Goal: Task Accomplishment & Management: Manage account settings

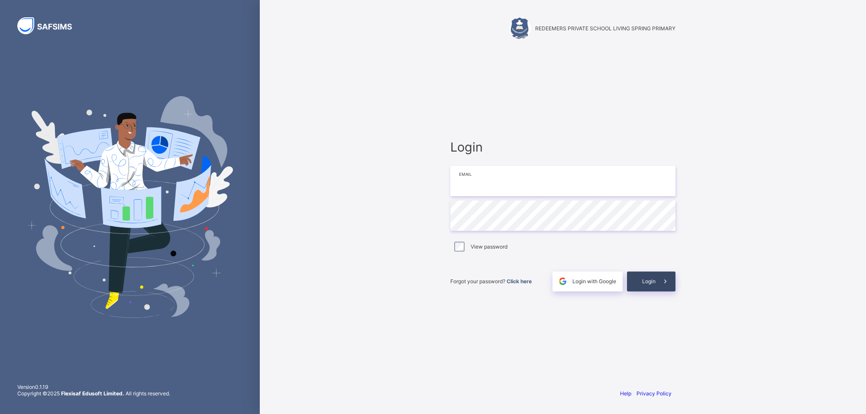
type input "**********"
click at [645, 278] on span "Login" at bounding box center [648, 281] width 13 height 6
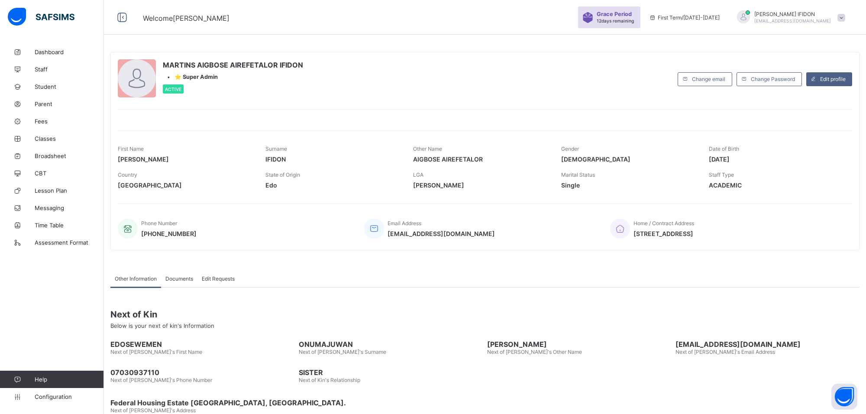
click at [645, 278] on div "Other Information Documents Edit Requests" at bounding box center [484, 279] width 749 height 18
click at [649, 292] on div "Next of Kin Below is your next of kin's Information EDOSEWEMEN Next of [PERSON_…" at bounding box center [484, 352] width 749 height 130
click at [44, 136] on span "Classes" at bounding box center [69, 138] width 69 height 7
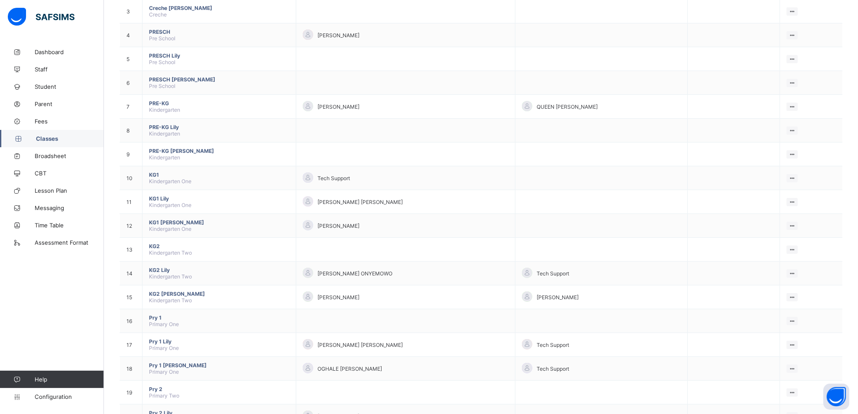
scroll to position [323, 0]
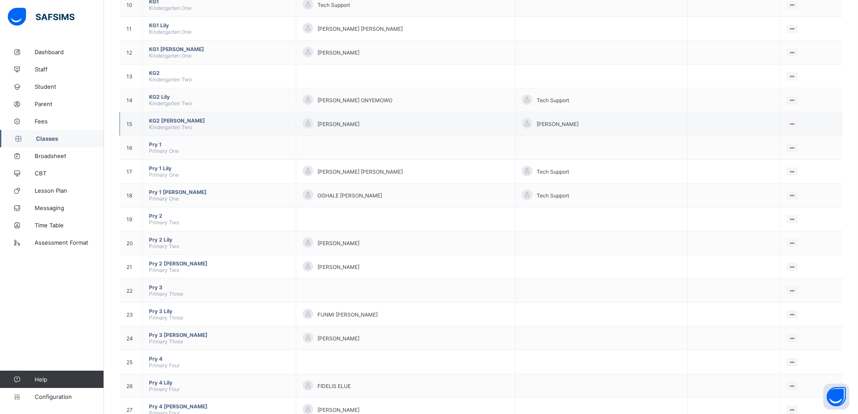
click at [171, 117] on span "KG2 [PERSON_NAME]" at bounding box center [219, 120] width 140 height 6
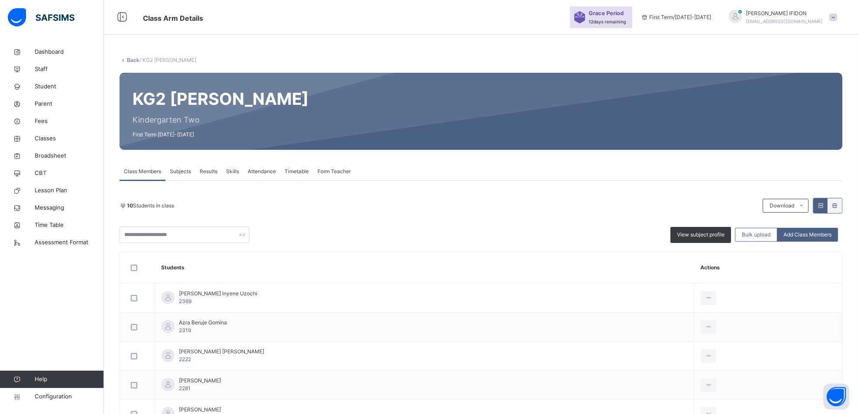
click at [184, 168] on span "Subjects" at bounding box center [180, 172] width 21 height 8
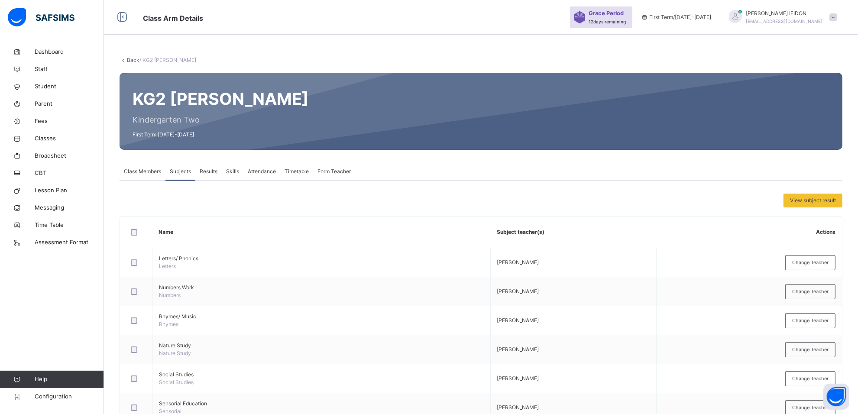
click at [207, 172] on span "Results" at bounding box center [209, 172] width 18 height 8
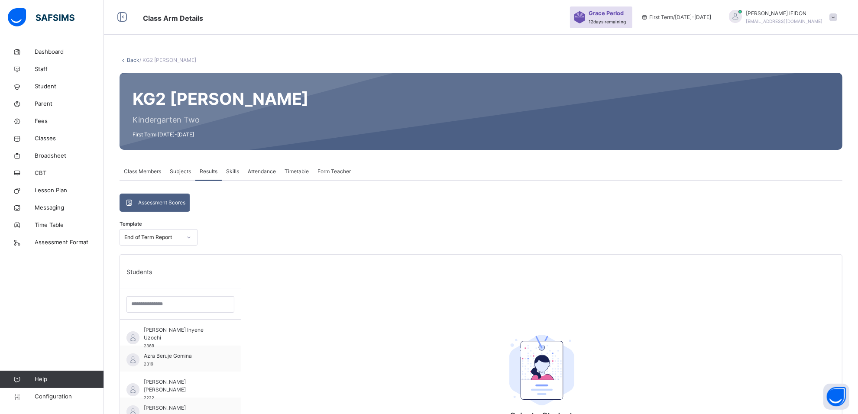
click at [141, 171] on span "Class Members" at bounding box center [142, 172] width 37 height 8
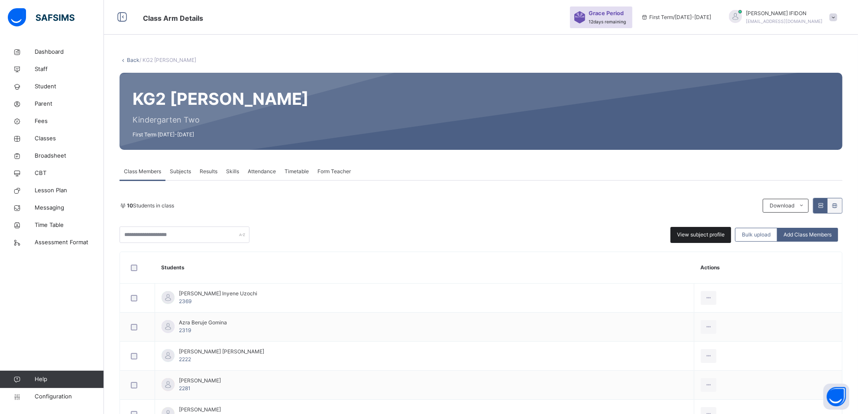
click at [717, 230] on div "View subject profile" at bounding box center [700, 235] width 61 height 16
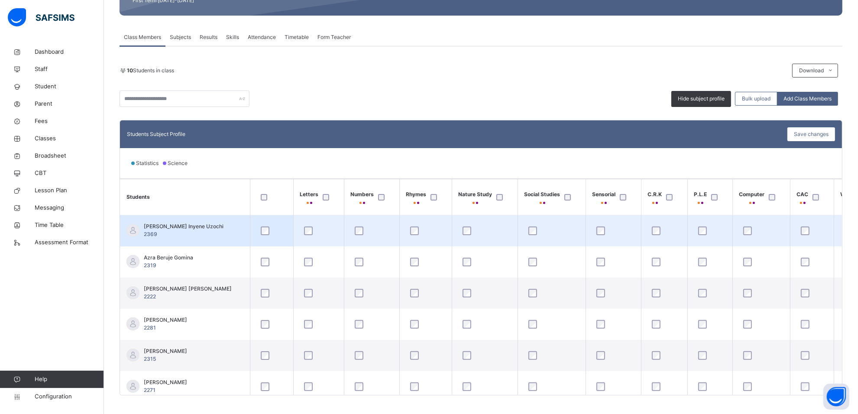
scroll to position [142, 0]
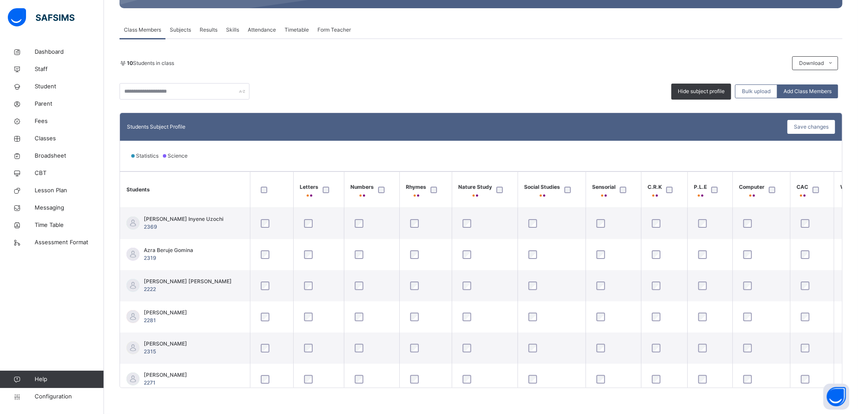
click at [494, 190] on div at bounding box center [501, 190] width 14 height 6
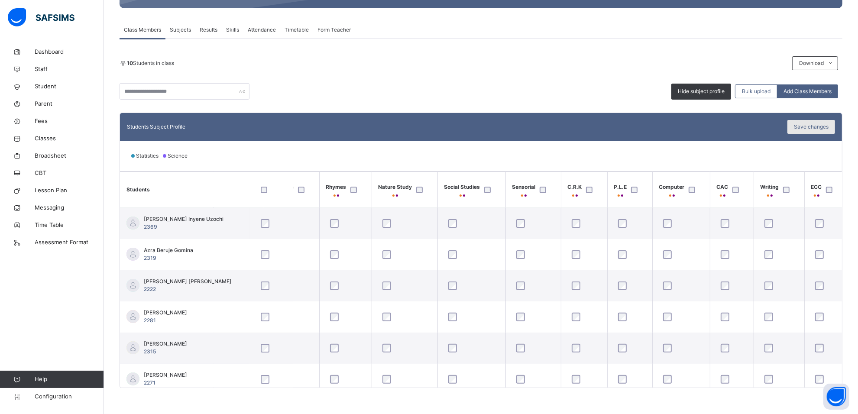
click at [801, 126] on div "Save changes" at bounding box center [811, 127] width 48 height 14
click at [337, 31] on span "Form Teacher" at bounding box center [333, 30] width 33 height 8
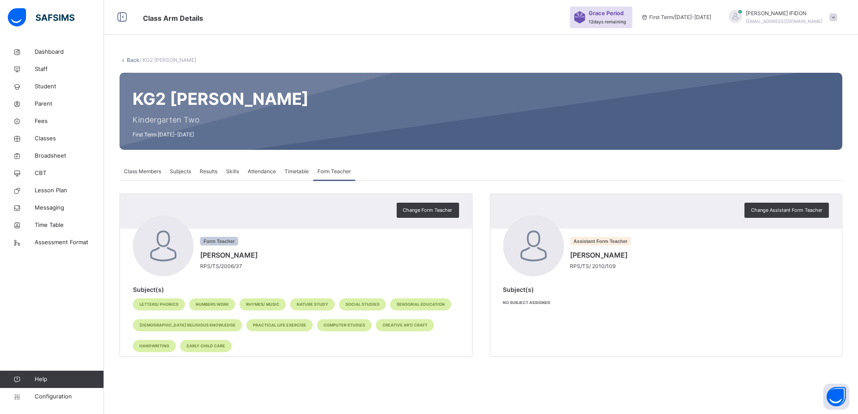
scroll to position [0, 0]
click at [151, 172] on span "Class Members" at bounding box center [142, 172] width 37 height 8
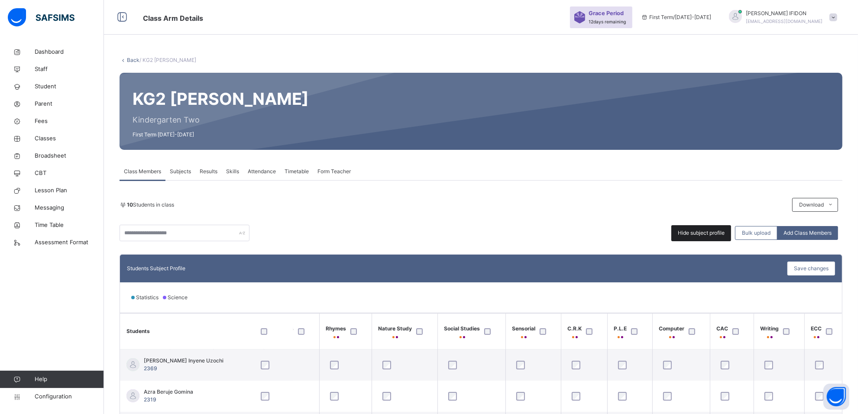
click at [717, 234] on span "Hide subject profile" at bounding box center [701, 233] width 47 height 8
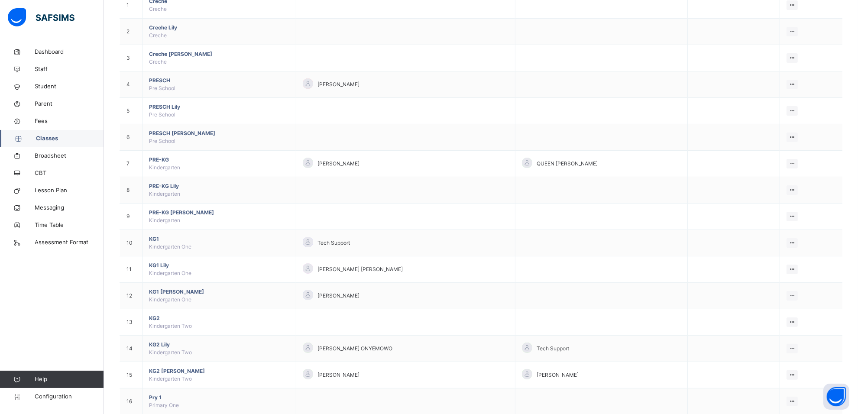
scroll to position [325, 0]
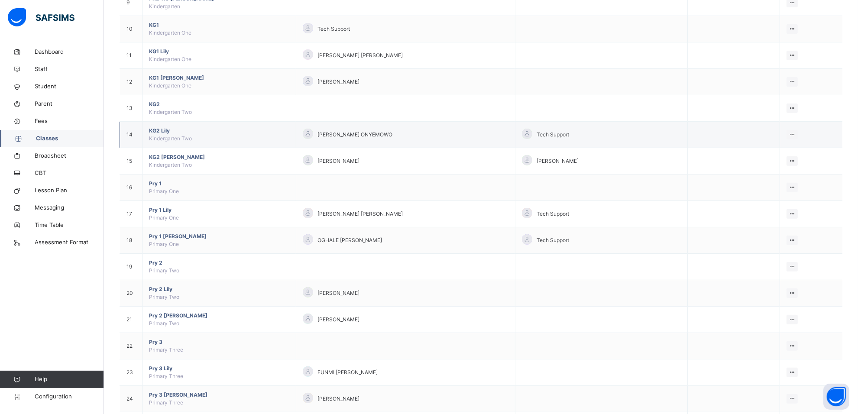
click at [164, 130] on span "KG2 [PERSON_NAME]" at bounding box center [219, 131] width 140 height 8
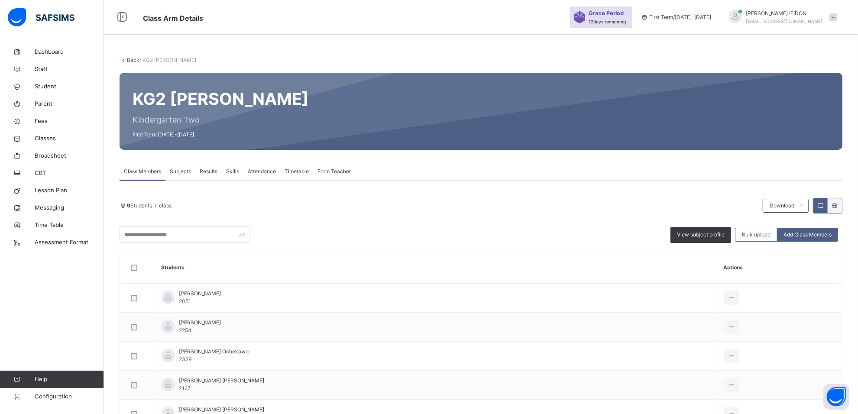
click at [177, 169] on span "Subjects" at bounding box center [180, 172] width 21 height 8
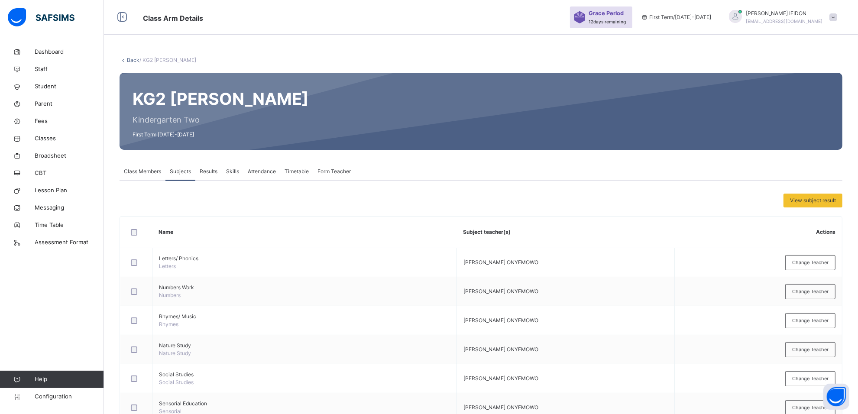
click at [158, 171] on span "Class Members" at bounding box center [142, 172] width 37 height 8
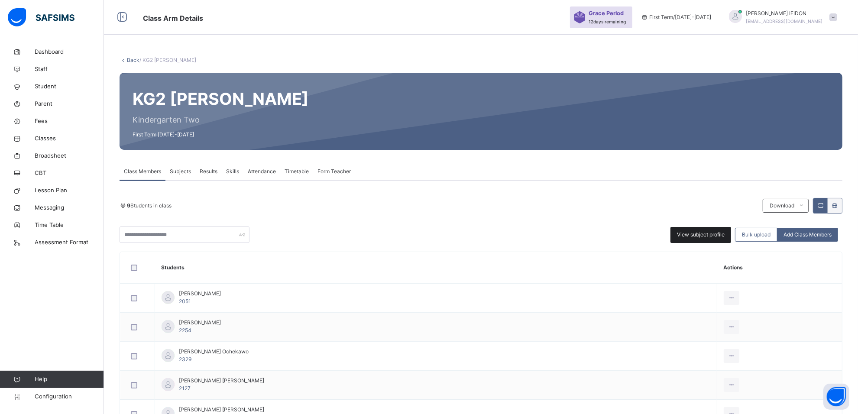
click at [713, 229] on div "View subject profile" at bounding box center [700, 235] width 61 height 16
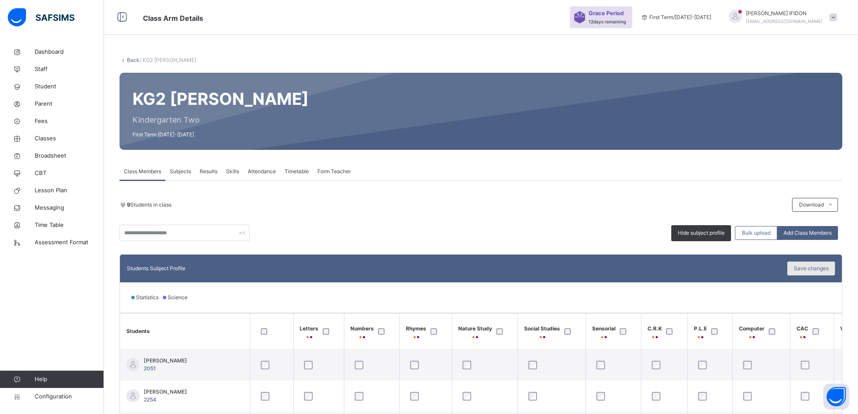
click at [814, 269] on span "Save changes" at bounding box center [811, 269] width 35 height 8
click at [835, 267] on div "Save changes" at bounding box center [811, 268] width 48 height 14
click at [329, 172] on span "Form Teacher" at bounding box center [333, 172] width 33 height 8
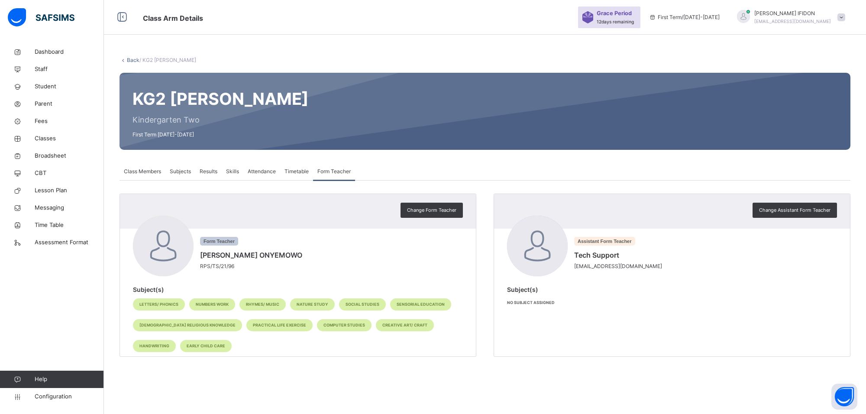
click at [176, 171] on span "Subjects" at bounding box center [180, 172] width 21 height 8
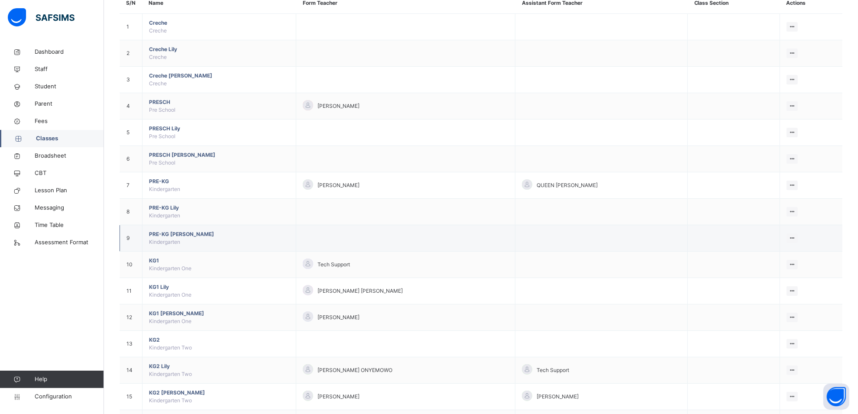
scroll to position [108, 0]
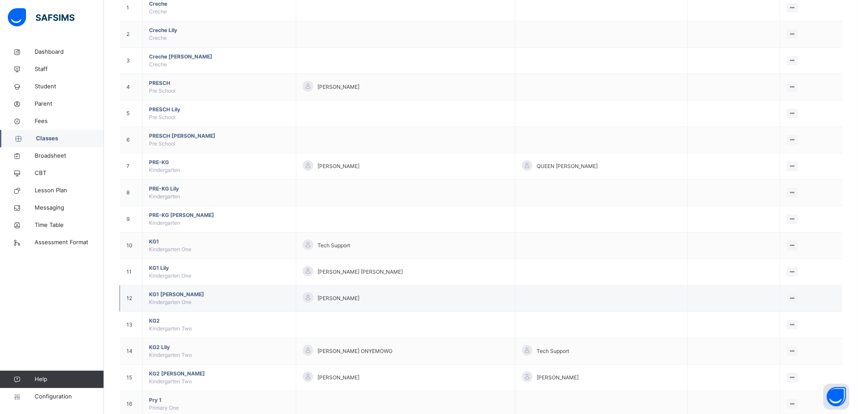
click at [163, 295] on span "KG1 [PERSON_NAME]" at bounding box center [219, 294] width 140 height 8
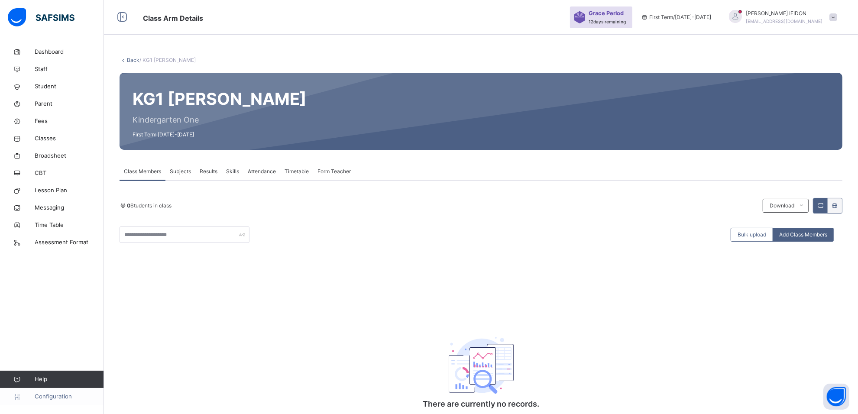
click at [46, 393] on span "Configuration" at bounding box center [69, 396] width 69 height 9
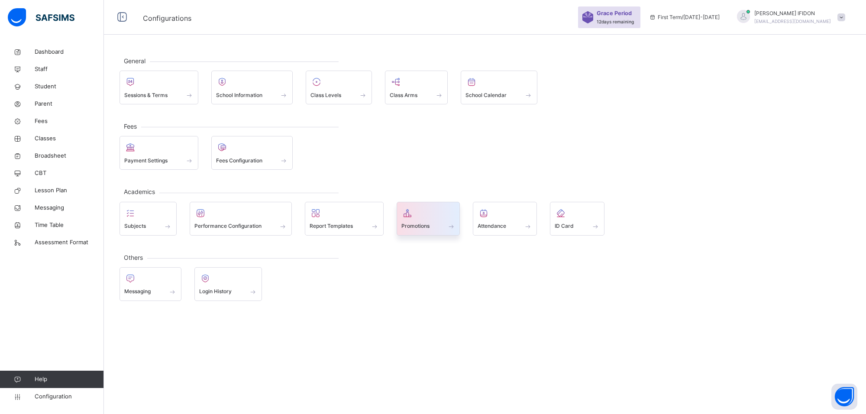
click at [413, 218] on span at bounding box center [407, 213] width 12 height 10
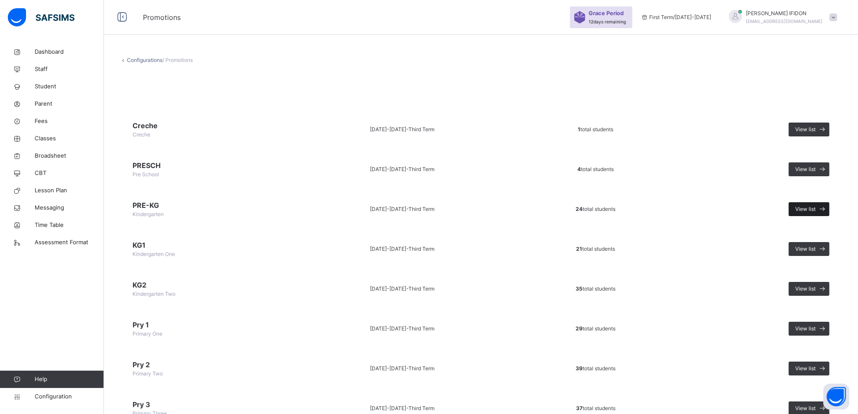
click at [806, 205] on span "View list" at bounding box center [805, 209] width 20 height 8
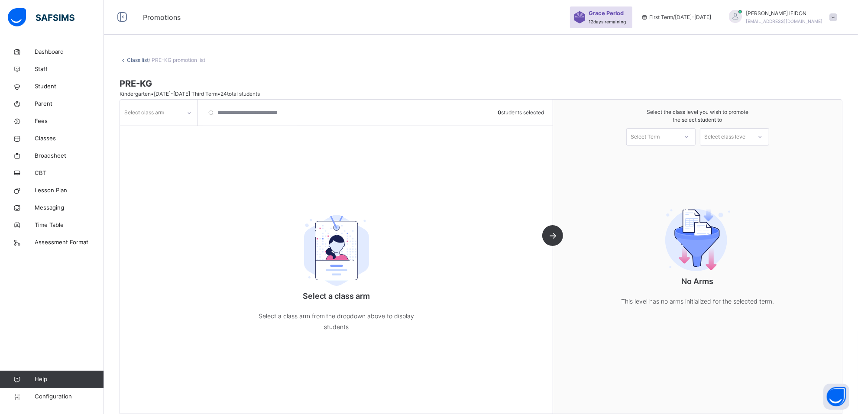
click at [187, 111] on icon at bounding box center [189, 113] width 5 height 9
click at [158, 159] on div "." at bounding box center [158, 161] width 77 height 15
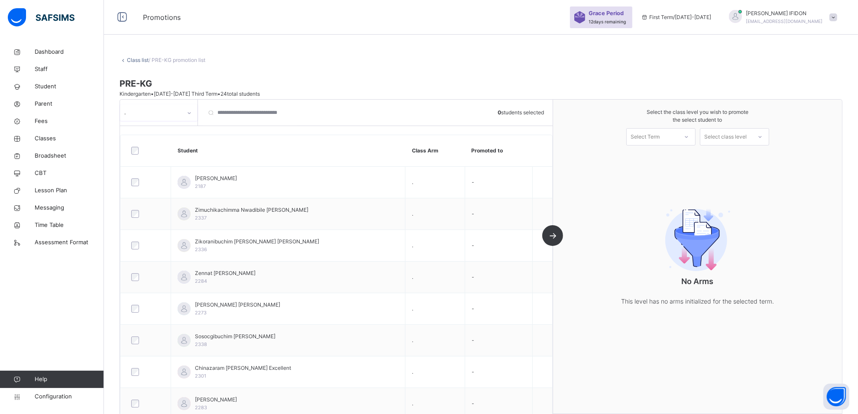
click at [689, 135] on icon at bounding box center [686, 136] width 5 height 9
click at [694, 154] on div "First Term [DATE]-[DATE]" at bounding box center [660, 160] width 68 height 23
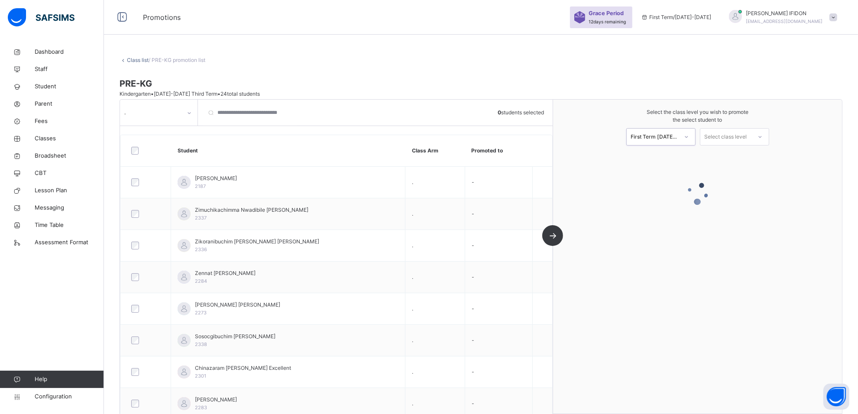
click at [762, 137] on icon at bounding box center [759, 136] width 5 height 9
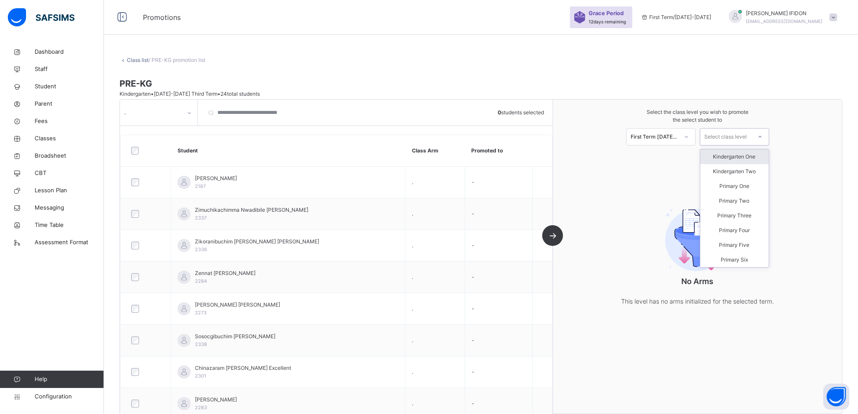
click at [762, 156] on div "Kindergarten One" at bounding box center [734, 156] width 68 height 15
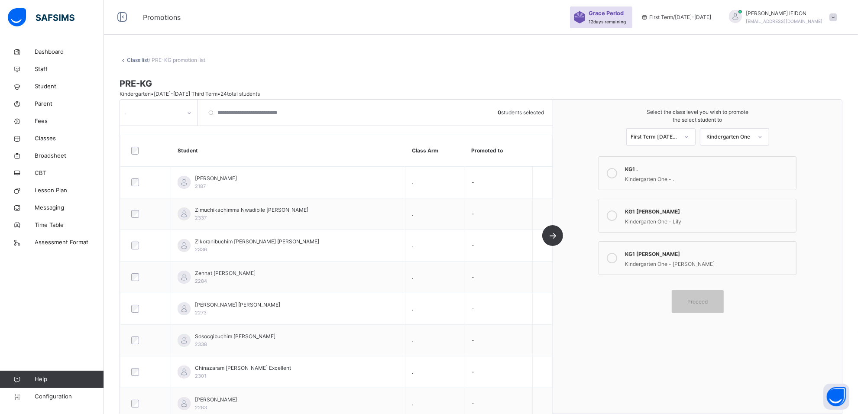
click at [658, 209] on div "KG1 [PERSON_NAME]" at bounding box center [708, 211] width 167 height 10
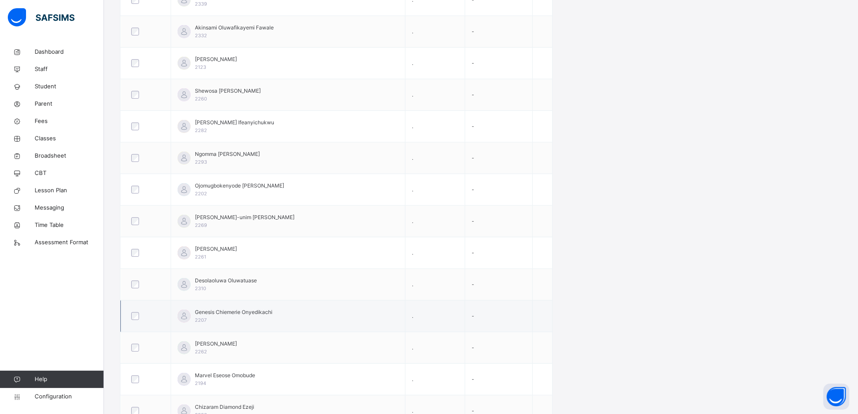
scroll to position [533, 0]
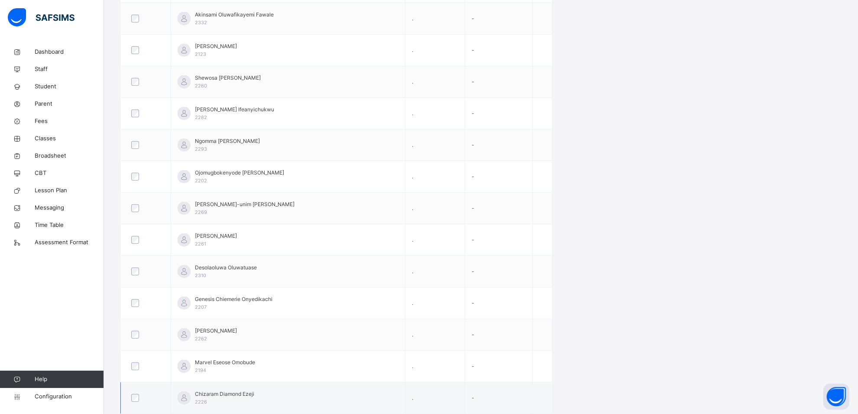
click at [223, 393] on span "Chizaram Diamond Ezeji" at bounding box center [224, 394] width 59 height 8
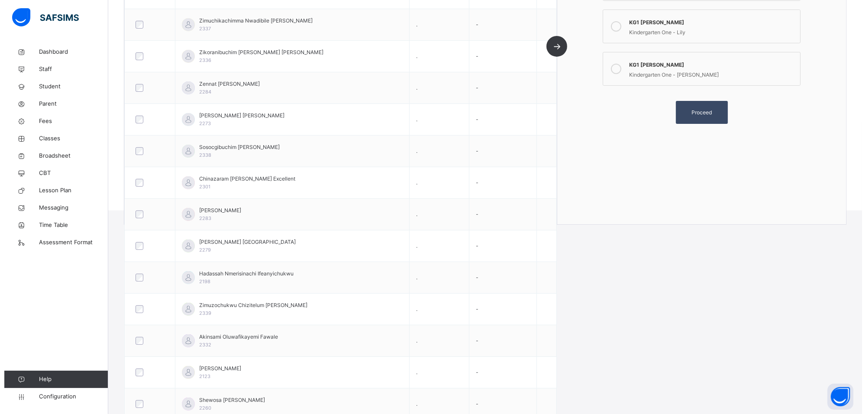
scroll to position [46, 0]
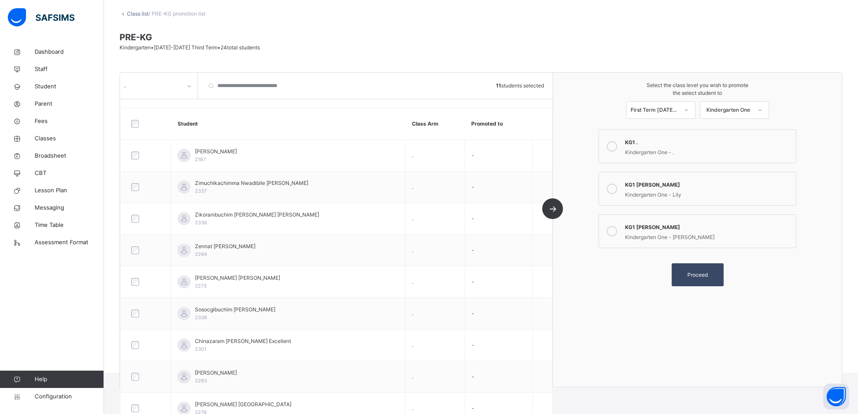
click at [697, 271] on span "Proceed" at bounding box center [697, 275] width 20 height 8
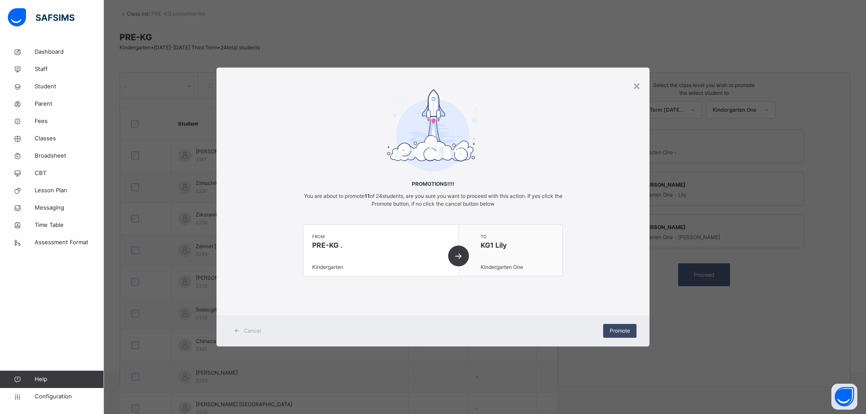
click at [615, 332] on span "Promote" at bounding box center [620, 331] width 20 height 8
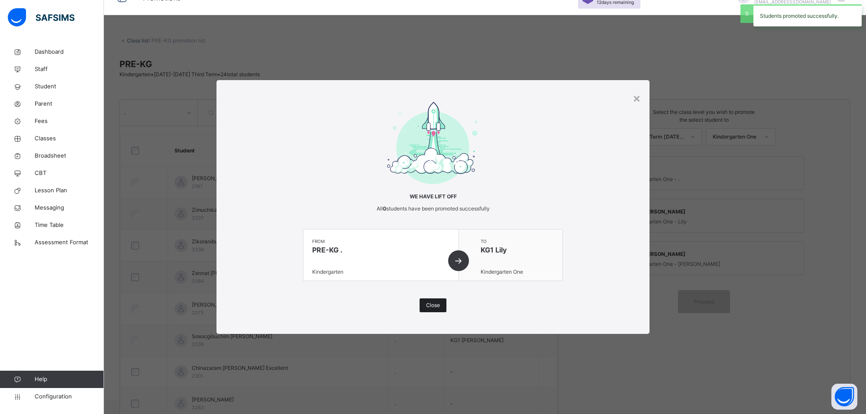
click at [431, 306] on span "Close" at bounding box center [433, 305] width 14 height 8
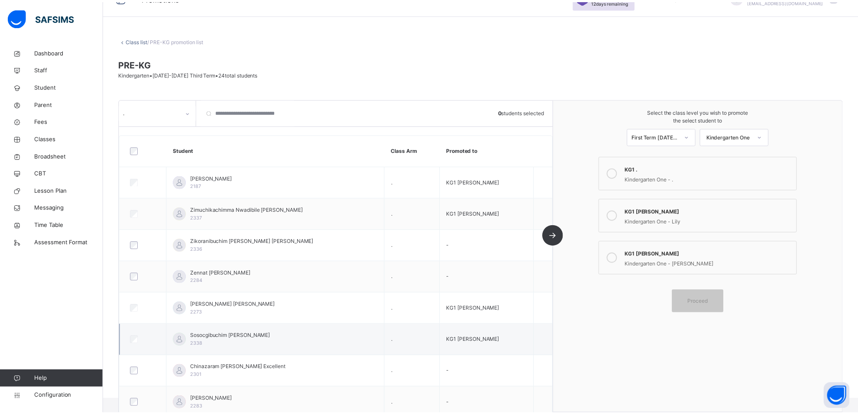
scroll to position [46, 0]
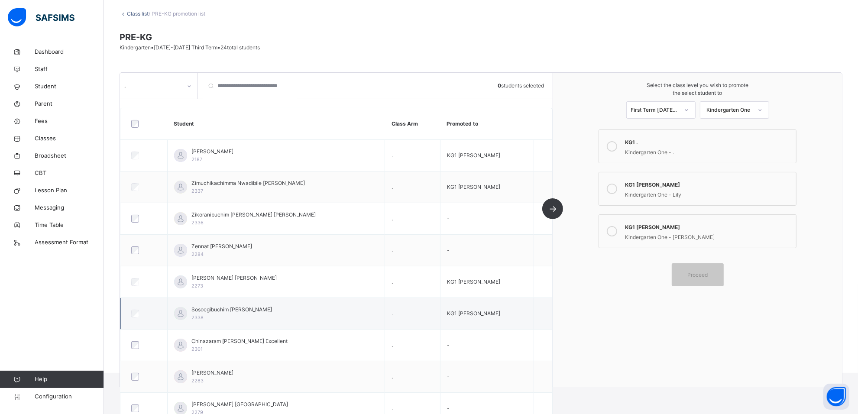
click at [433, 309] on td "." at bounding box center [412, 314] width 55 height 32
click at [427, 304] on td "." at bounding box center [412, 314] width 55 height 32
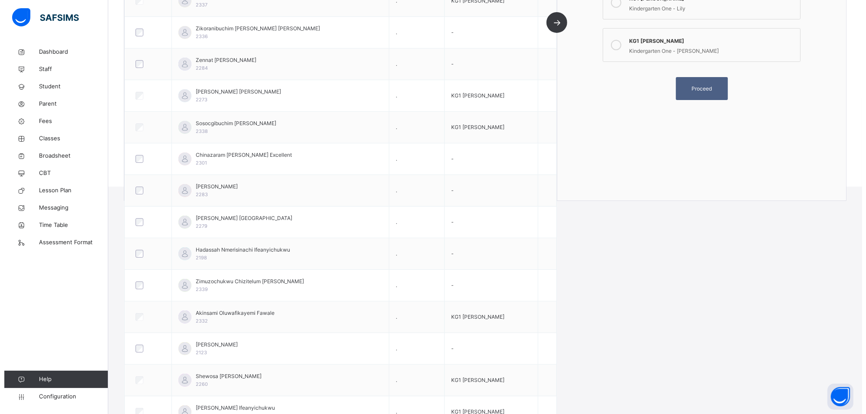
scroll to position [100, 0]
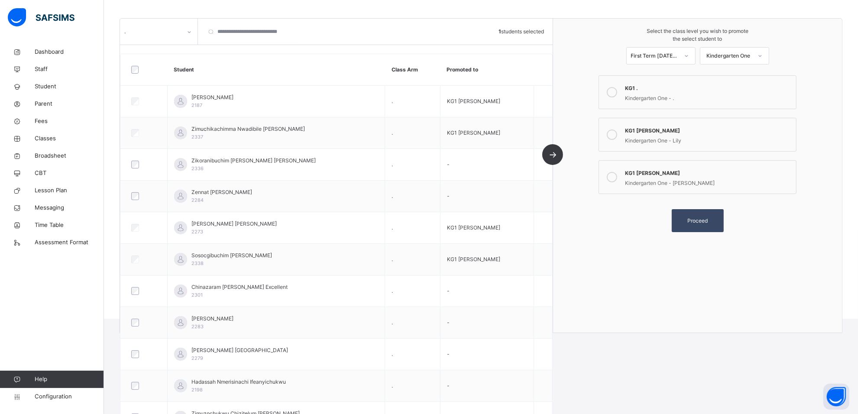
click at [713, 225] on div "Proceed" at bounding box center [697, 220] width 52 height 23
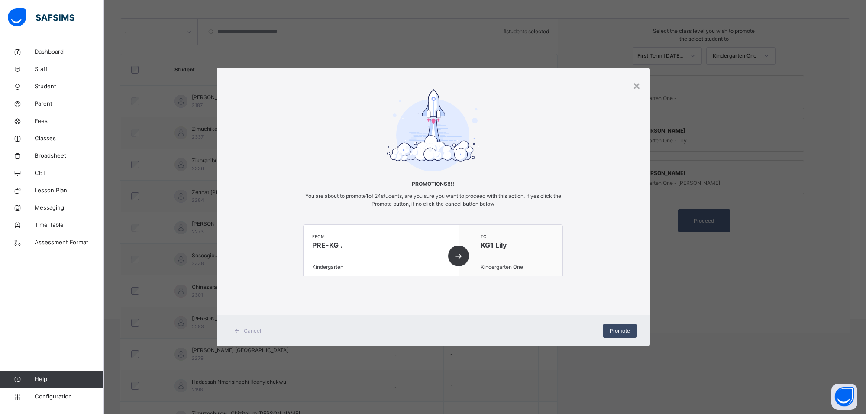
click at [618, 328] on span "Promote" at bounding box center [620, 331] width 20 height 8
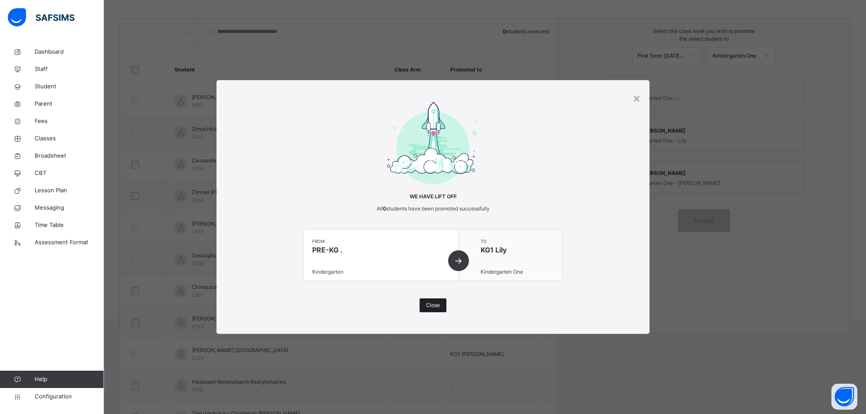
click at [427, 304] on span "Close" at bounding box center [433, 305] width 14 height 8
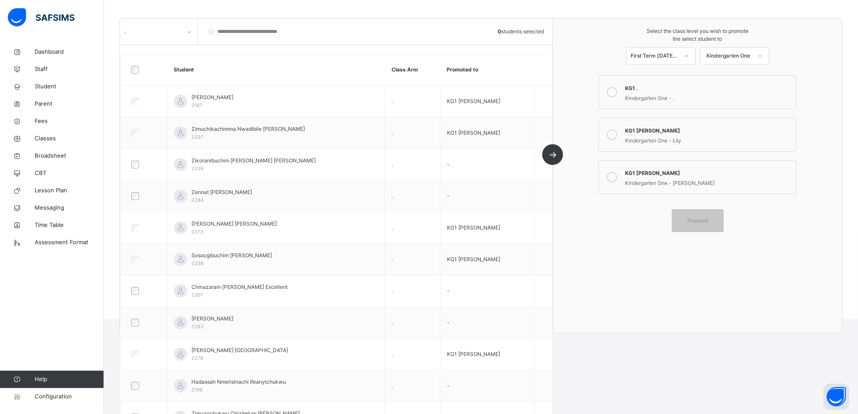
click at [764, 189] on label "KG1 [PERSON_NAME] Kindergarten One - [PERSON_NAME]" at bounding box center [697, 177] width 198 height 34
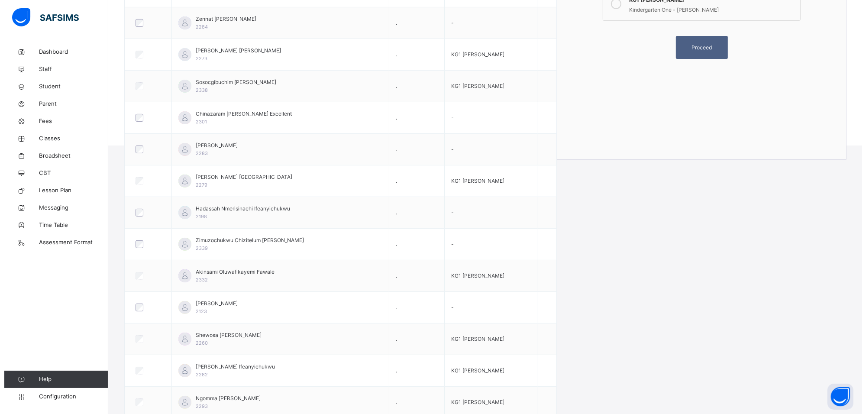
scroll to position [155, 0]
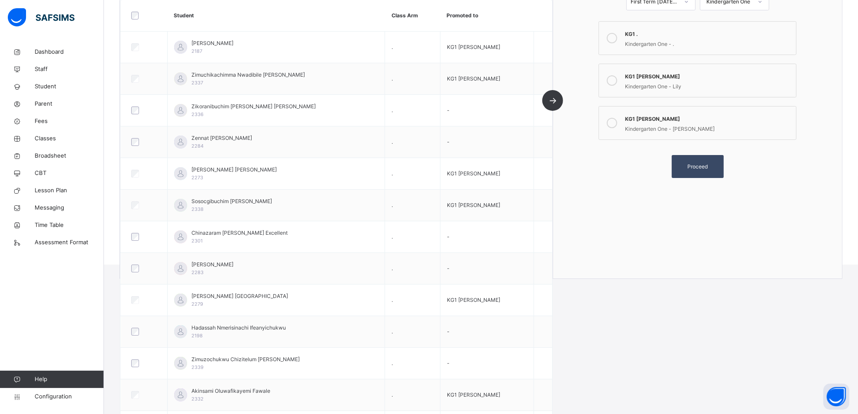
click at [694, 168] on span "Proceed" at bounding box center [697, 167] width 20 height 8
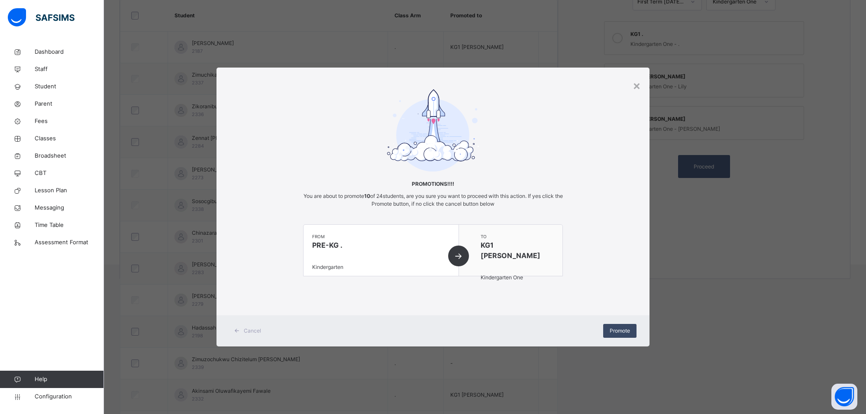
click at [622, 333] on span "Promote" at bounding box center [620, 331] width 20 height 8
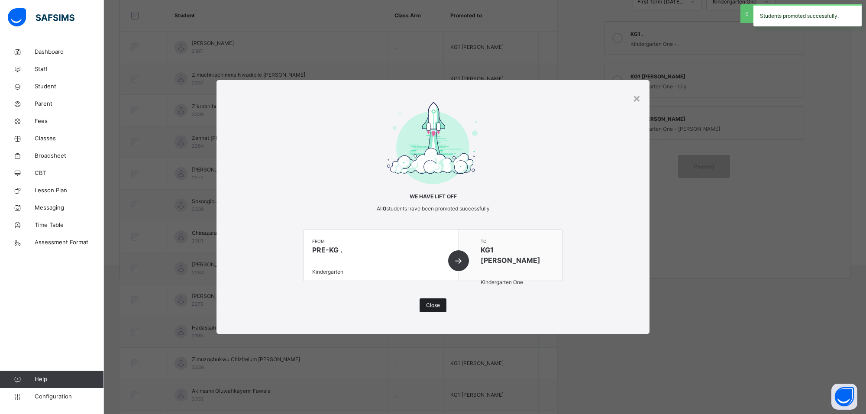
click at [433, 299] on div "Close" at bounding box center [433, 305] width 27 height 14
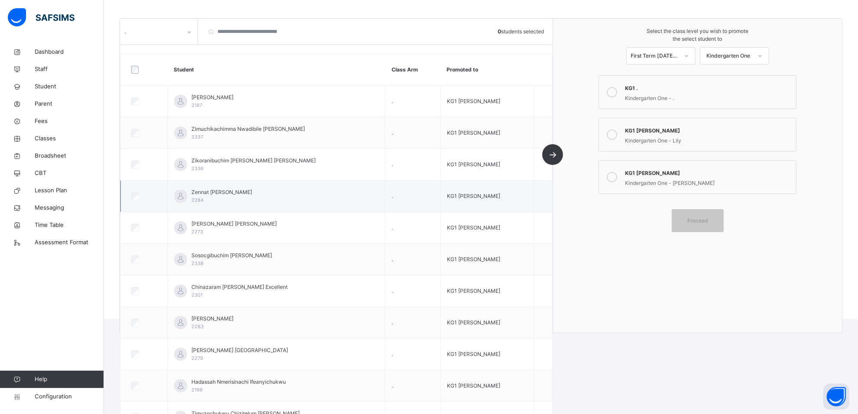
scroll to position [0, 0]
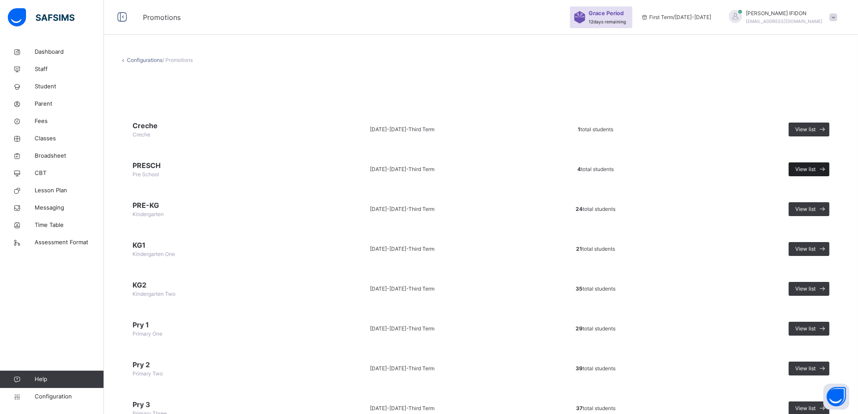
click at [805, 165] on span "View list" at bounding box center [805, 169] width 20 height 8
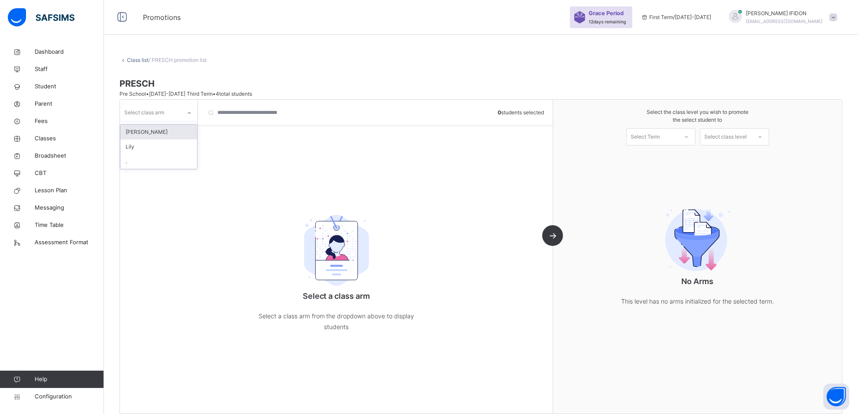
click at [190, 116] on icon at bounding box center [189, 113] width 5 height 9
click at [169, 167] on div "." at bounding box center [158, 161] width 77 height 15
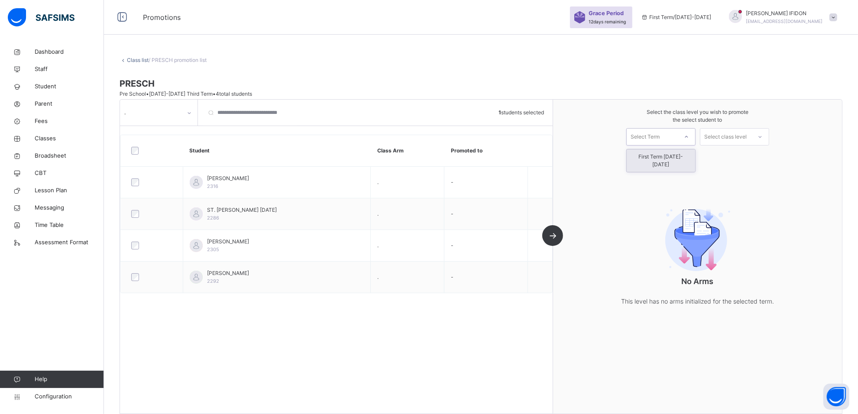
click at [689, 136] on icon at bounding box center [686, 136] width 5 height 9
click at [691, 161] on div "First Term [DATE]-[DATE]" at bounding box center [660, 160] width 68 height 23
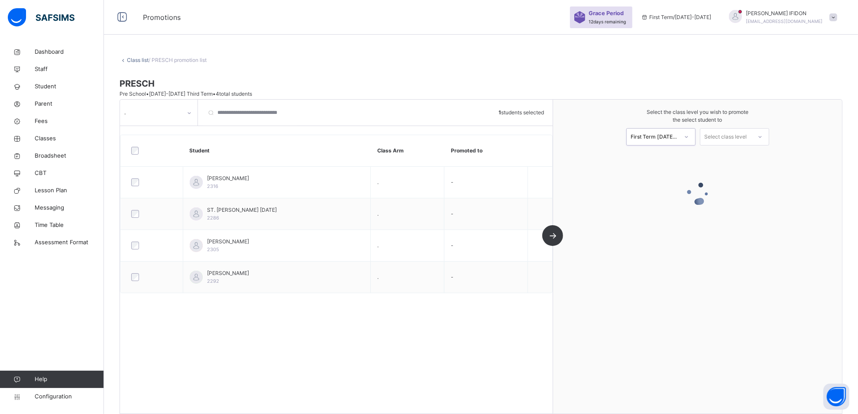
click at [765, 133] on div at bounding box center [760, 136] width 16 height 15
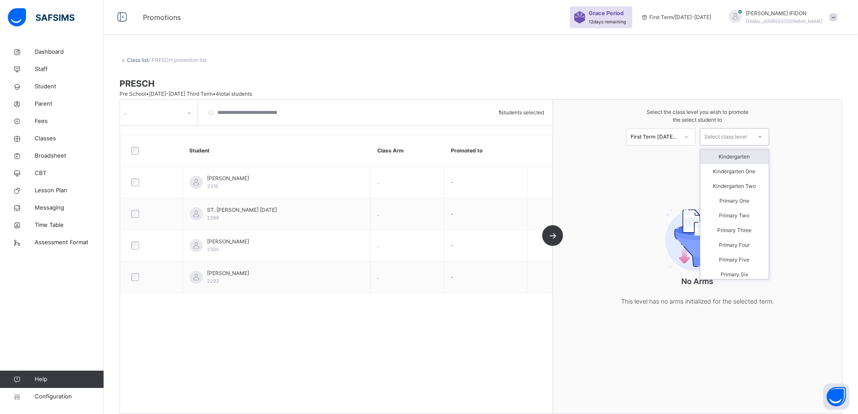
click at [758, 154] on div "Kindergarten" at bounding box center [734, 156] width 68 height 15
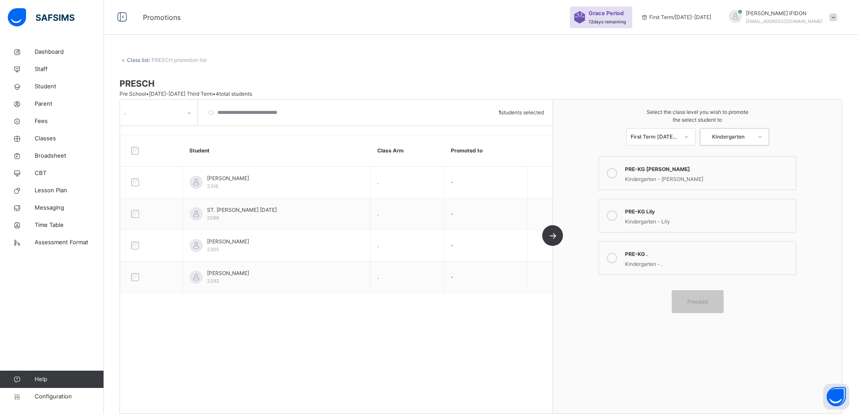
click at [617, 261] on icon at bounding box center [612, 258] width 10 height 10
click at [703, 297] on div "Proceed" at bounding box center [697, 301] width 52 height 23
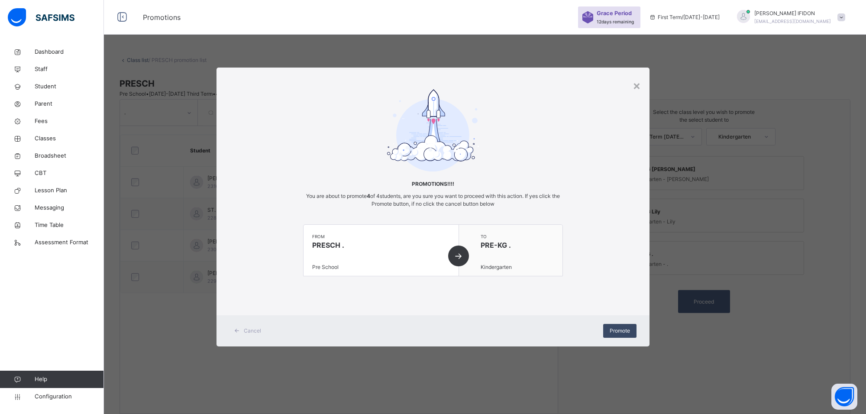
click at [610, 330] on span "Promote" at bounding box center [620, 331] width 20 height 8
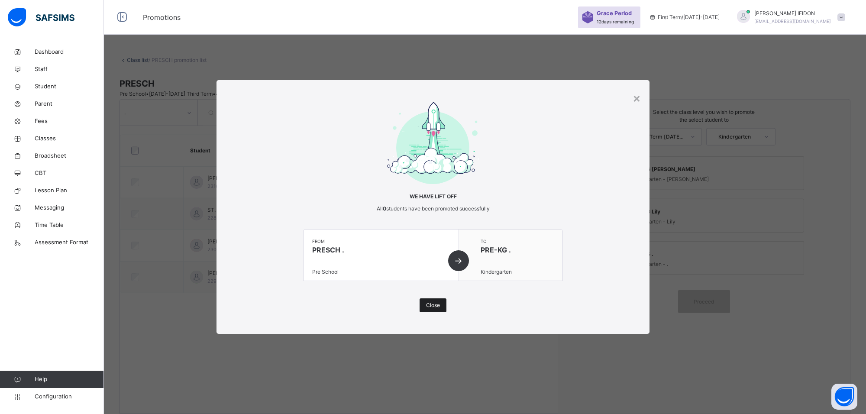
click at [426, 302] on span "Close" at bounding box center [433, 305] width 14 height 8
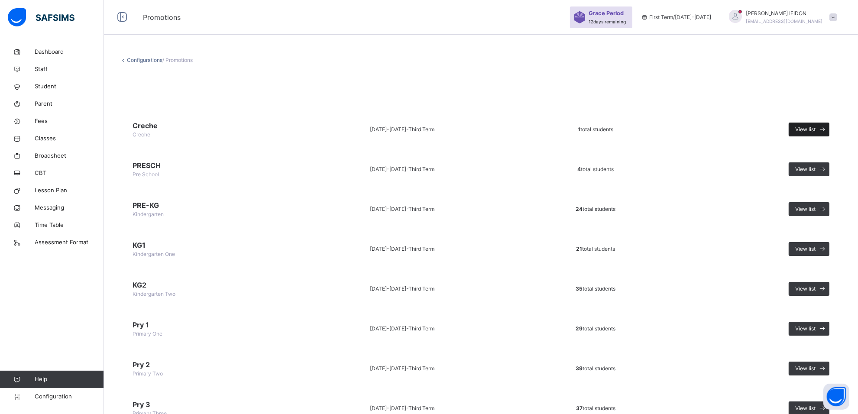
click at [815, 126] on span "View list" at bounding box center [805, 130] width 20 height 8
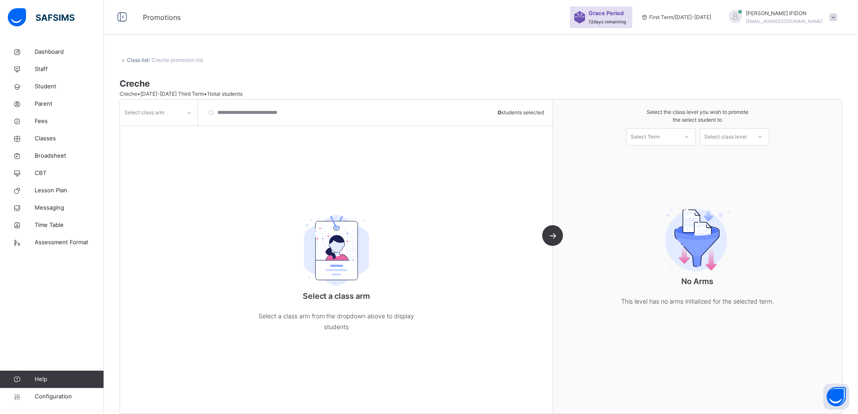
click at [193, 114] on div at bounding box center [189, 113] width 15 height 14
click at [171, 132] on div "." at bounding box center [158, 132] width 77 height 15
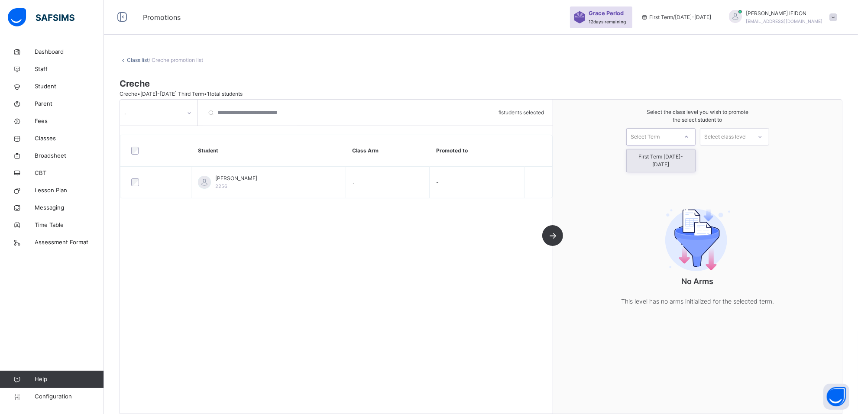
click at [689, 135] on icon at bounding box center [686, 136] width 5 height 9
click at [691, 157] on div "First Term [DATE]-[DATE]" at bounding box center [660, 160] width 68 height 23
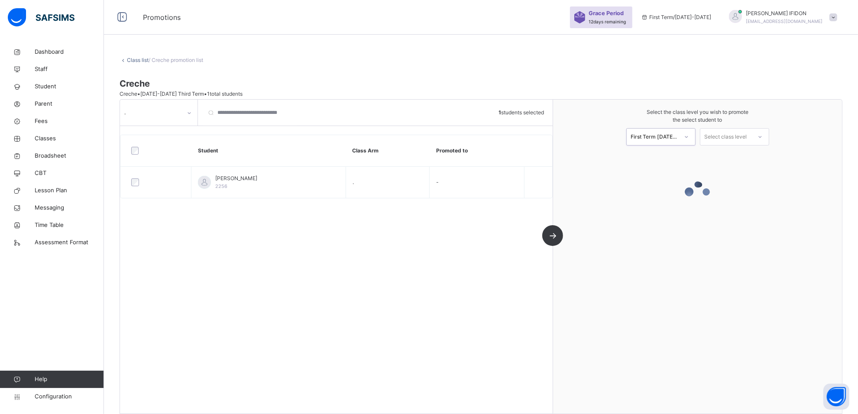
click at [762, 135] on icon at bounding box center [759, 136] width 5 height 9
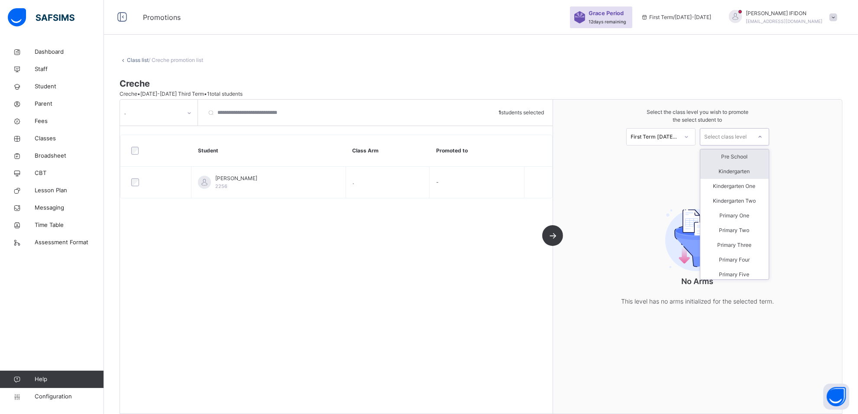
click at [749, 171] on div "Kindergarten" at bounding box center [734, 171] width 68 height 15
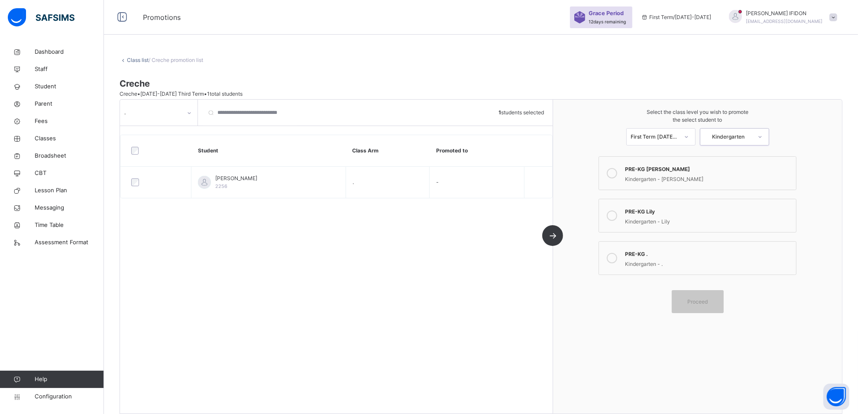
click at [669, 255] on div "PRE-KG ." at bounding box center [708, 253] width 167 height 10
click at [690, 307] on div "Proceed" at bounding box center [697, 301] width 52 height 23
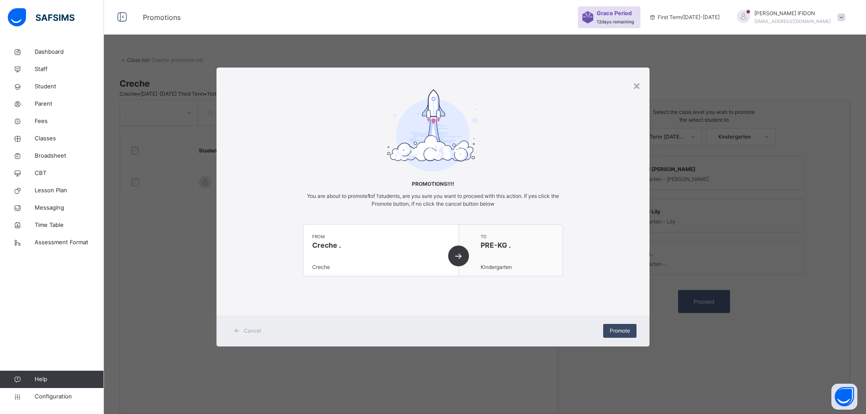
click at [615, 327] on span "Promote" at bounding box center [620, 331] width 20 height 8
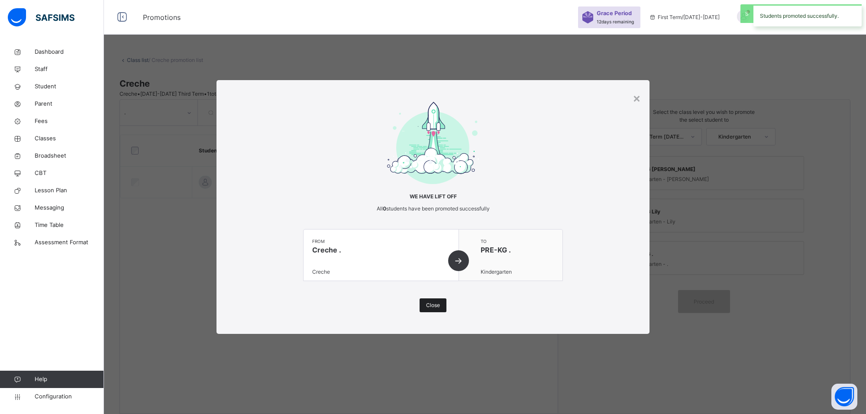
click at [436, 300] on div "Close" at bounding box center [433, 305] width 27 height 14
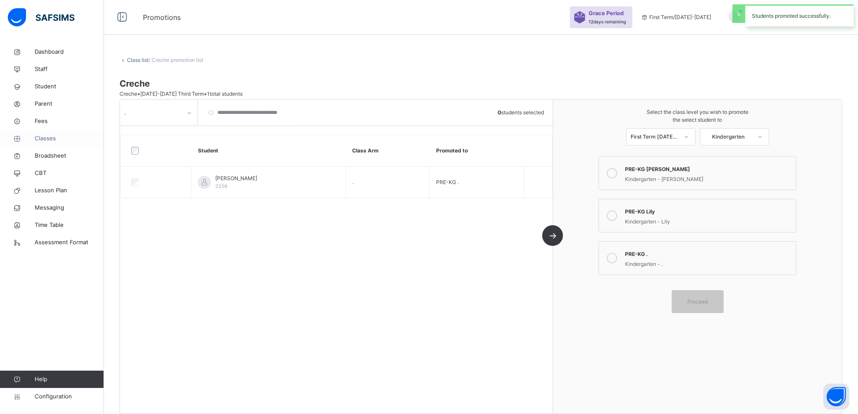
click at [53, 139] on span "Classes" at bounding box center [69, 138] width 69 height 9
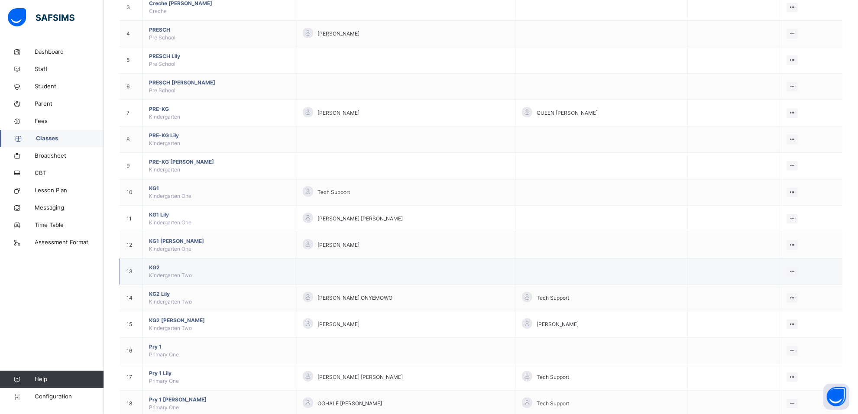
scroll to position [162, 0]
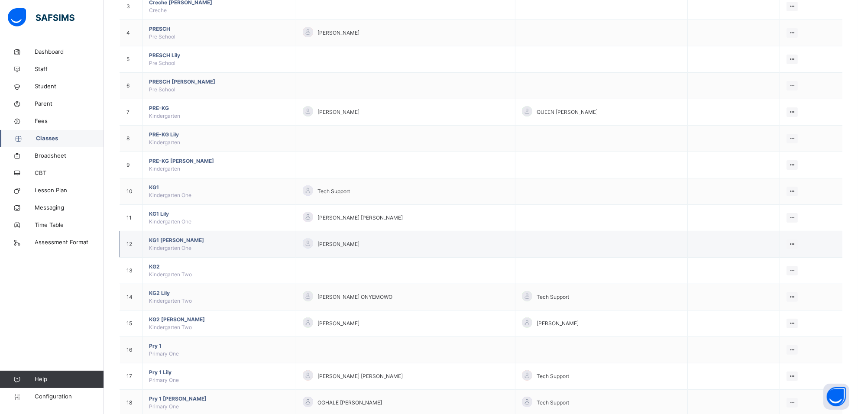
click at [152, 242] on span "KG1 [PERSON_NAME]" at bounding box center [219, 240] width 140 height 8
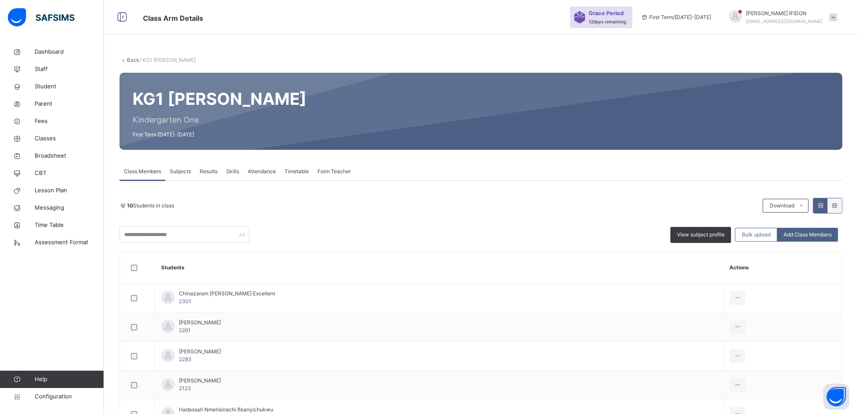
click at [322, 173] on span "Form Teacher" at bounding box center [333, 172] width 33 height 8
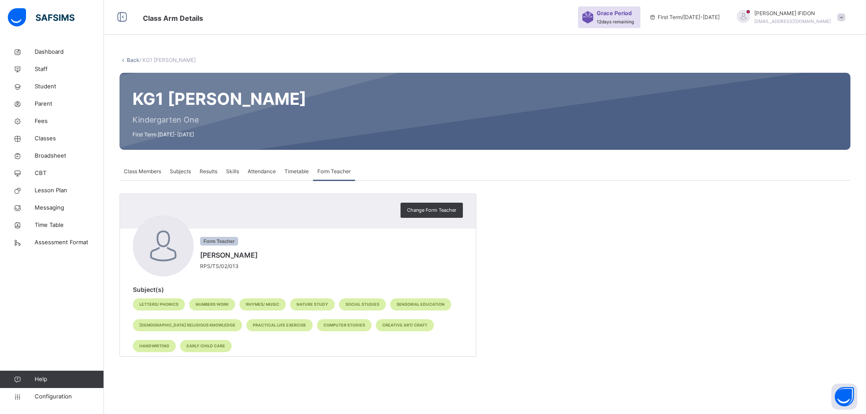
click at [176, 170] on span "Subjects" at bounding box center [180, 172] width 21 height 8
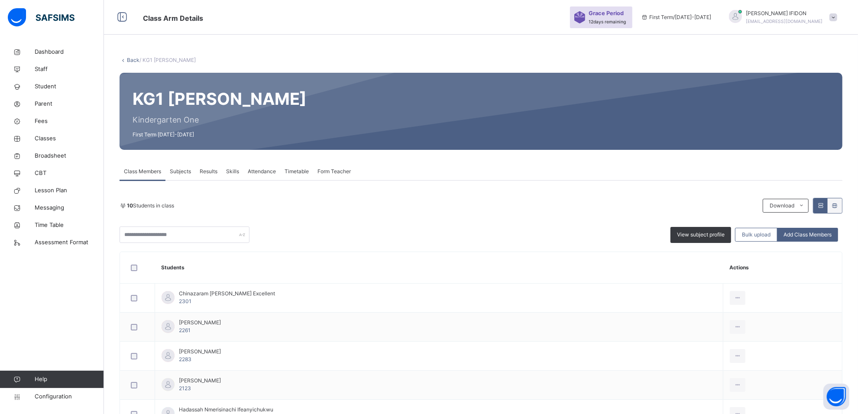
click at [183, 172] on span "Subjects" at bounding box center [180, 172] width 21 height 8
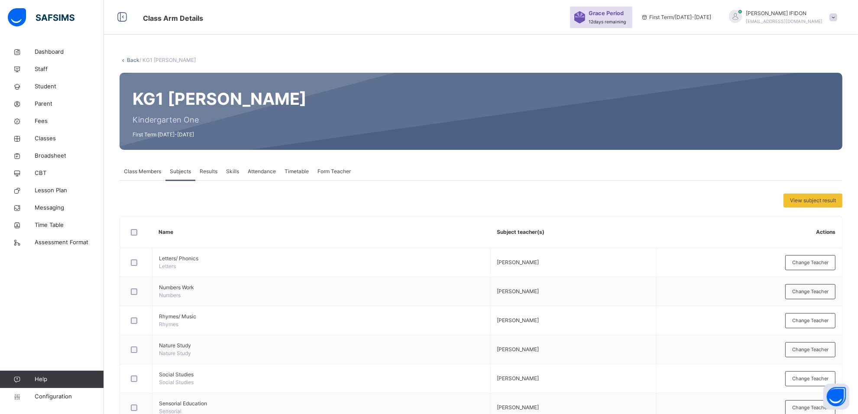
click at [152, 171] on span "Class Members" at bounding box center [142, 172] width 37 height 8
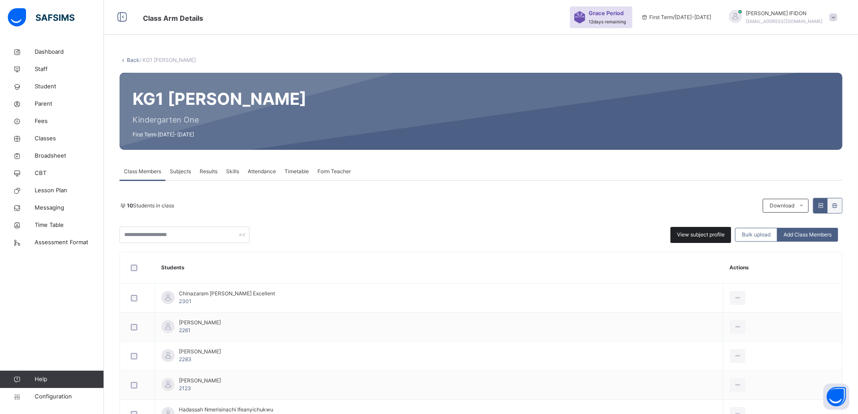
click at [704, 234] on span "View subject profile" at bounding box center [701, 235] width 48 height 8
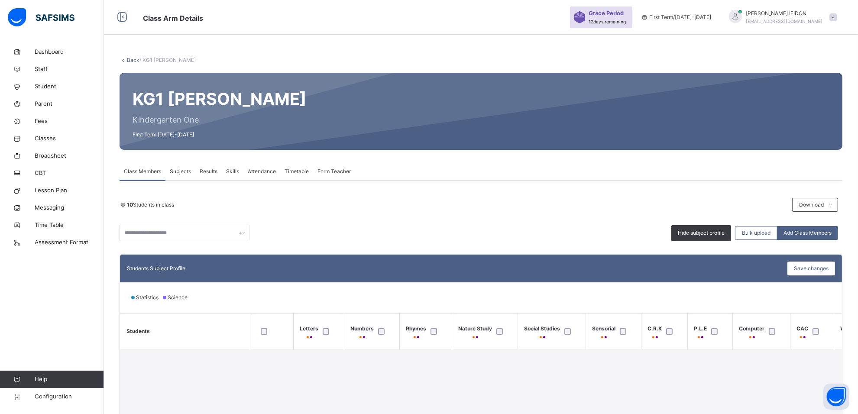
click at [259, 332] on div at bounding box center [272, 331] width 26 height 6
click at [827, 267] on span "Save changes" at bounding box center [811, 269] width 35 height 8
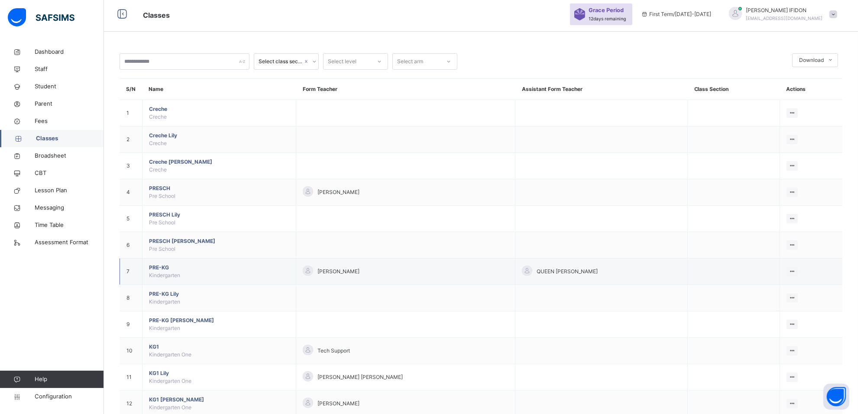
scroll to position [108, 0]
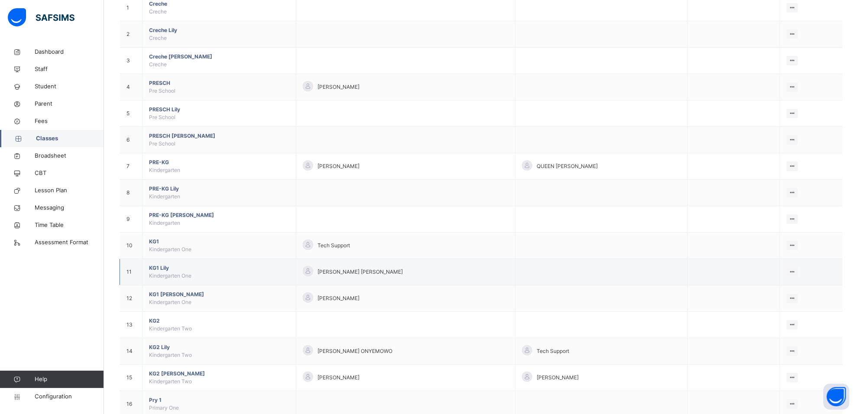
click at [159, 268] on span "KG1 [PERSON_NAME]" at bounding box center [219, 268] width 140 height 8
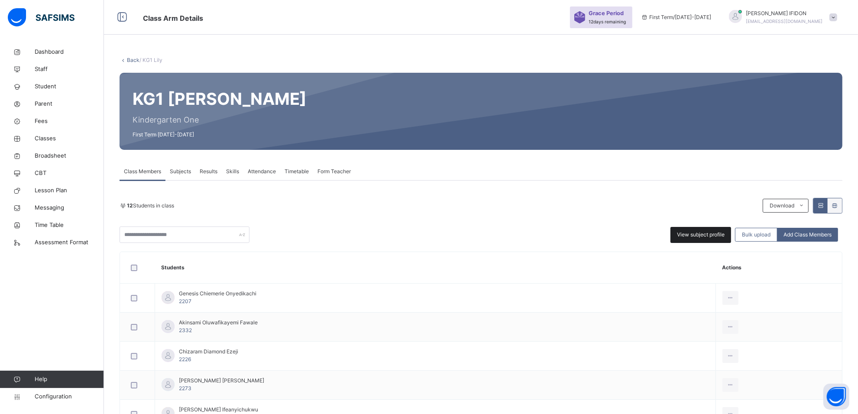
click at [726, 239] on div "View subject profile" at bounding box center [700, 235] width 61 height 16
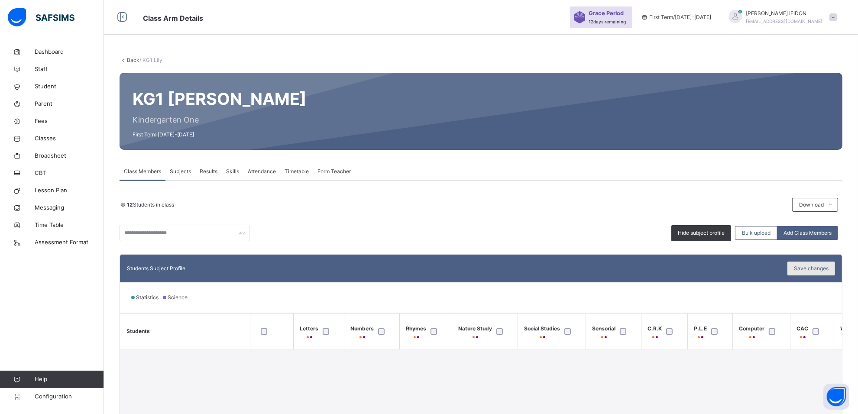
click at [805, 264] on div "Save changes" at bounding box center [811, 268] width 48 height 14
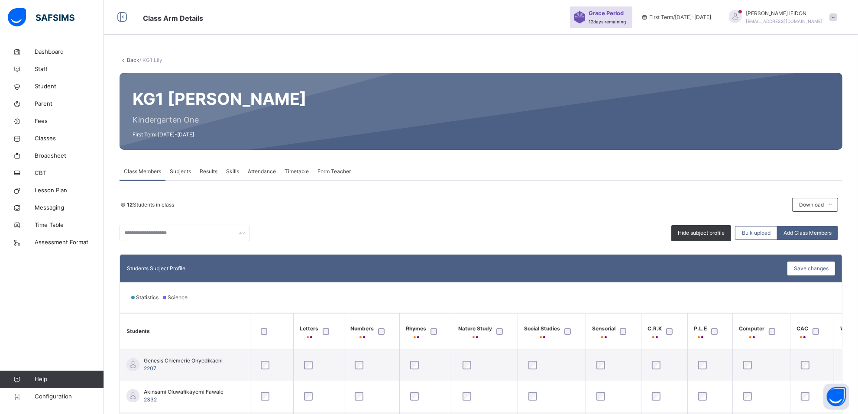
click at [332, 172] on span "Form Teacher" at bounding box center [333, 172] width 33 height 8
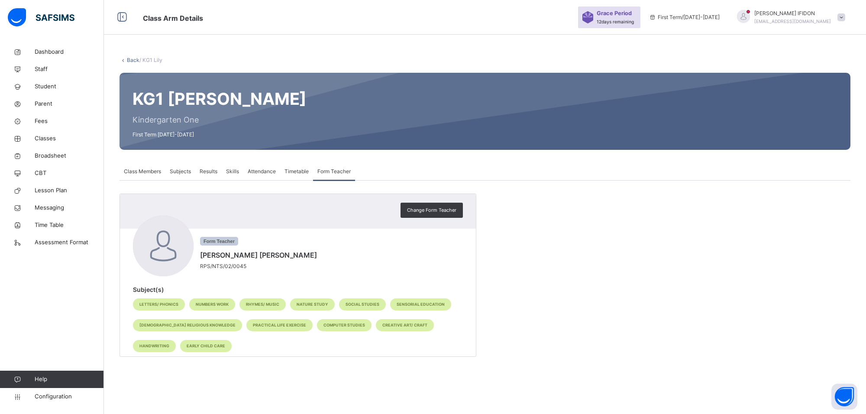
click at [183, 168] on span "Subjects" at bounding box center [180, 172] width 21 height 8
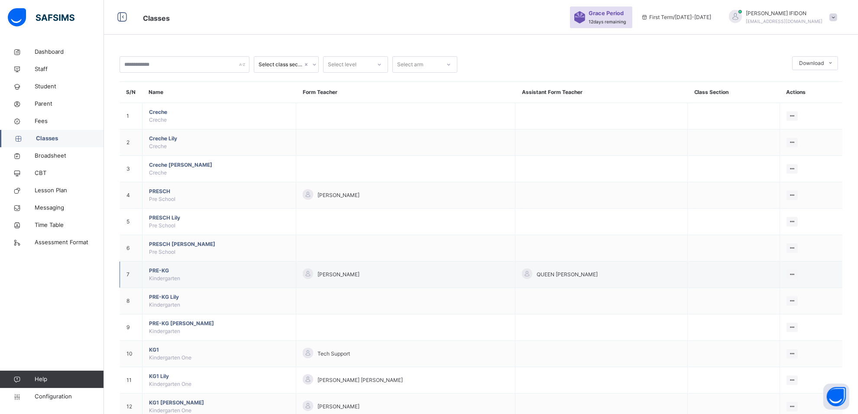
click at [168, 274] on span "PRE-KG" at bounding box center [219, 271] width 140 height 8
